Goal: Information Seeking & Learning: Learn about a topic

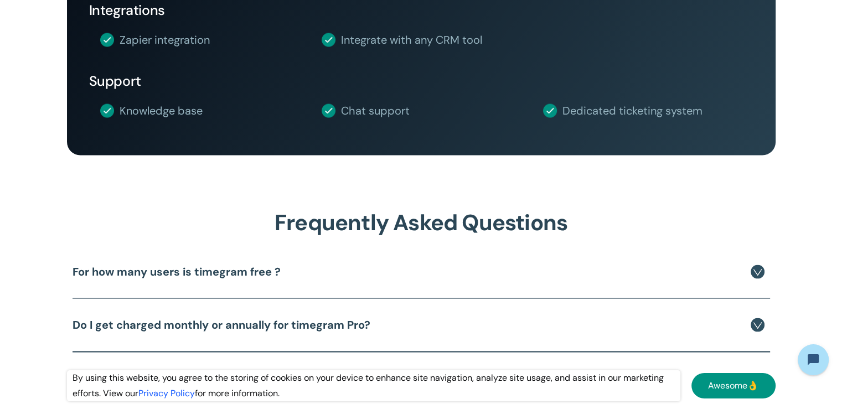
scroll to position [2381, 0]
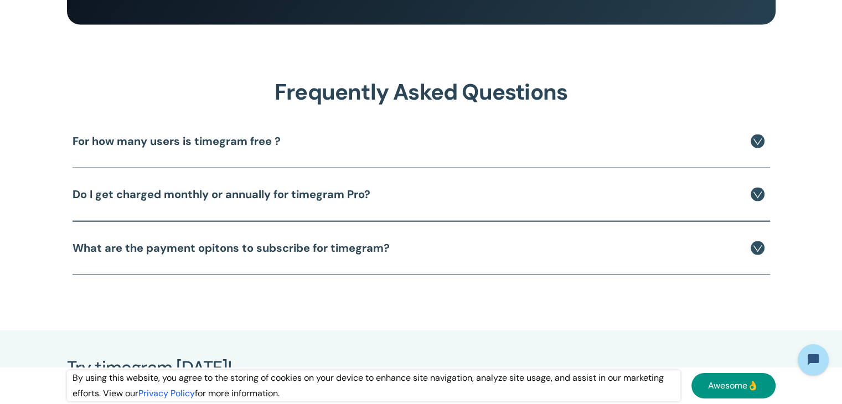
click at [282, 141] on div "For how many users is timegram free ?" at bounding box center [419, 141] width 692 height 19
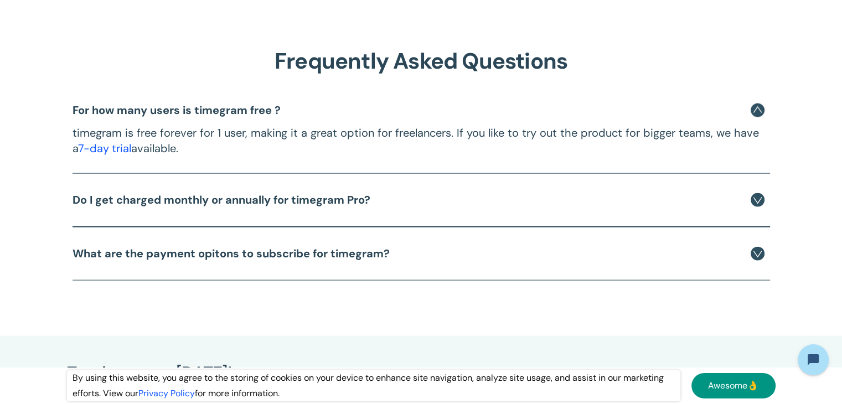
scroll to position [2436, 0]
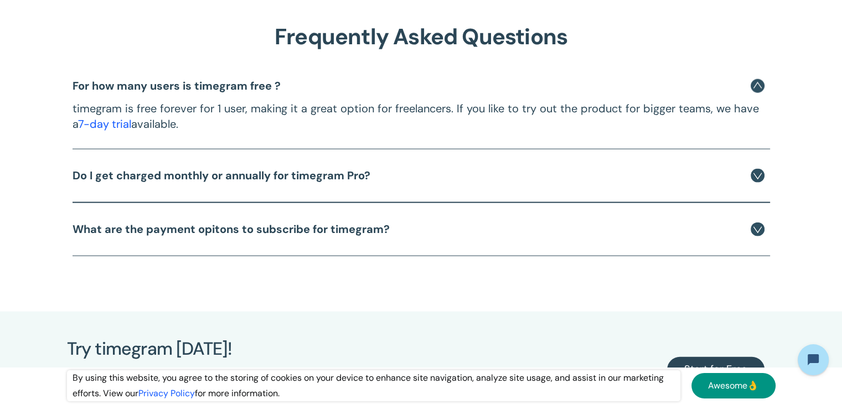
click at [256, 176] on h4 "Do I get charged monthly or annually for timegram Pro?" at bounding box center [222, 176] width 298 height 14
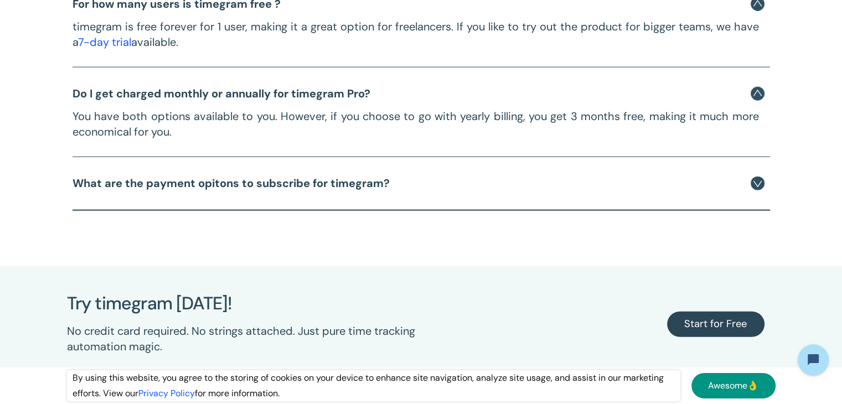
scroll to position [2547, 0]
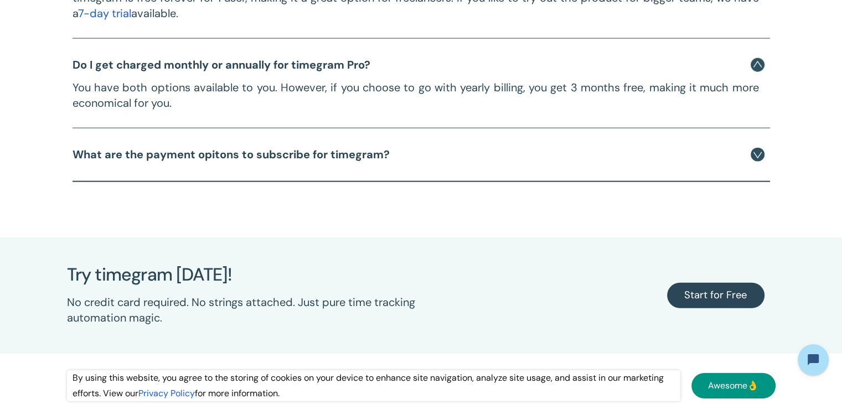
click at [295, 156] on strong "What are the payment opitons to subscribe for timegram?" at bounding box center [231, 154] width 317 height 14
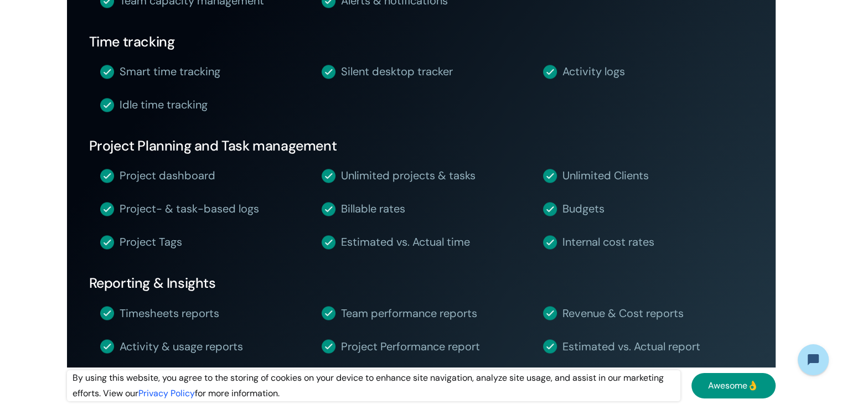
scroll to position [1661, 0]
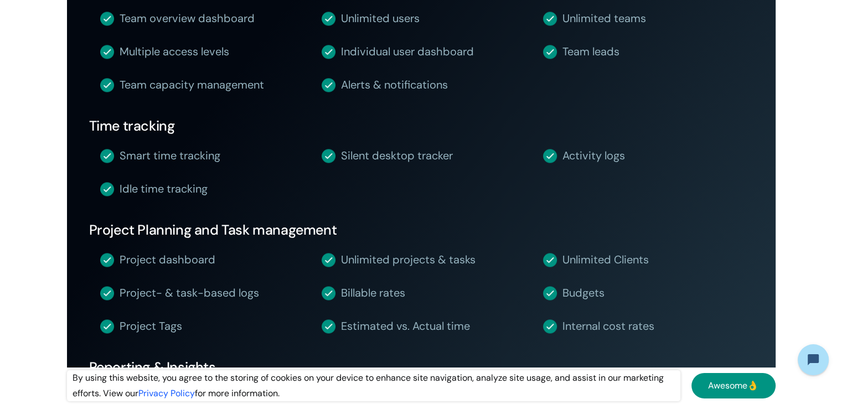
scroll to position [1275, 0]
